Goal: Transaction & Acquisition: Subscribe to service/newsletter

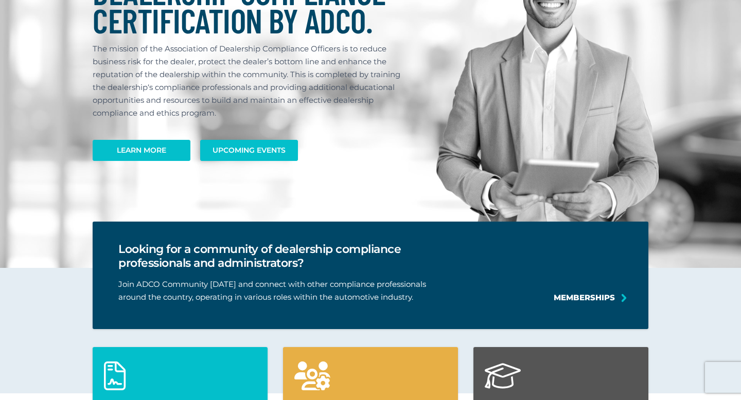
scroll to position [143, 0]
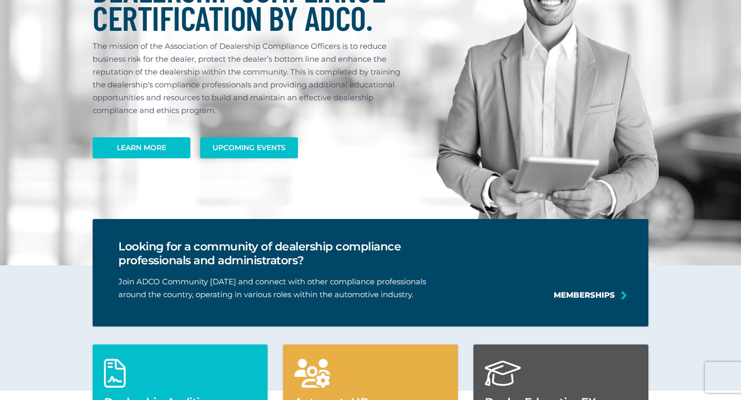
click at [249, 160] on hr at bounding box center [252, 183] width 318 height 51
click at [251, 148] on link "Upcoming Events" at bounding box center [249, 148] width 93 height 20
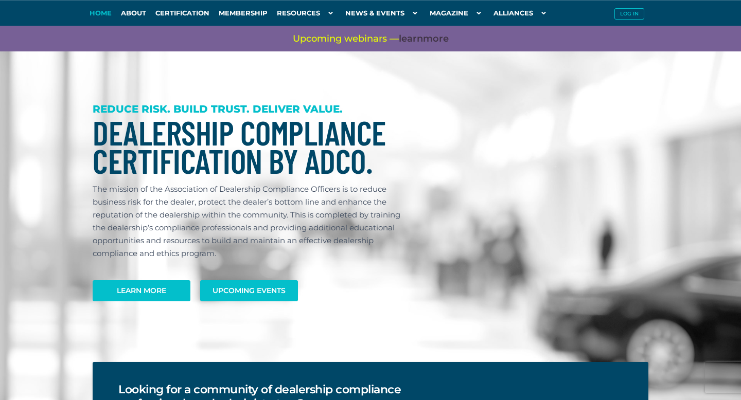
scroll to position [143, 0]
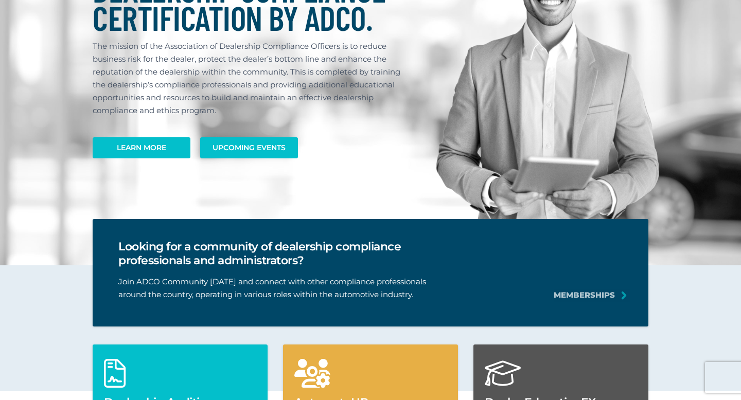
click at [605, 293] on link "Memberships" at bounding box center [584, 295] width 61 height 13
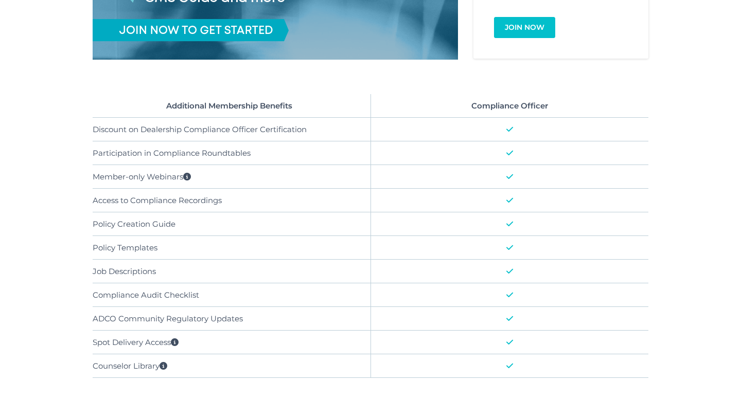
scroll to position [462, 0]
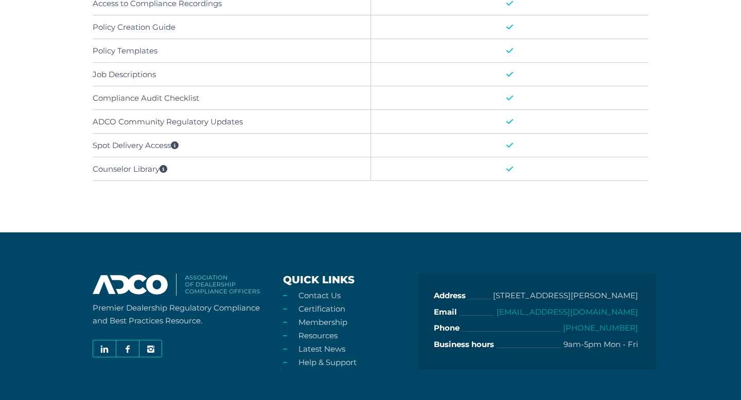
scroll to position [696, 0]
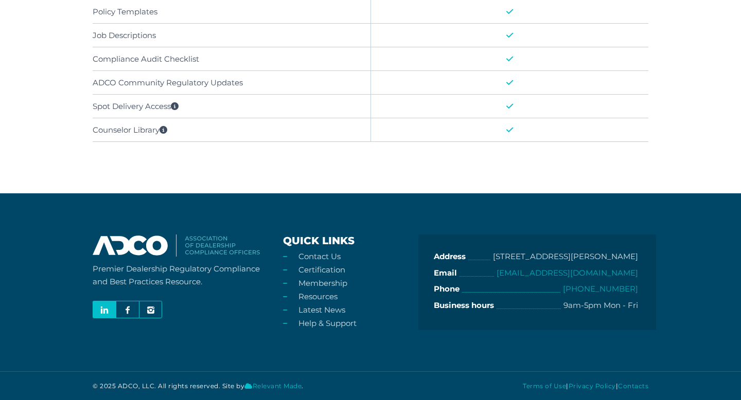
click at [105, 308] on icon at bounding box center [104, 311] width 8 height 14
